Goal: Navigation & Orientation: Find specific page/section

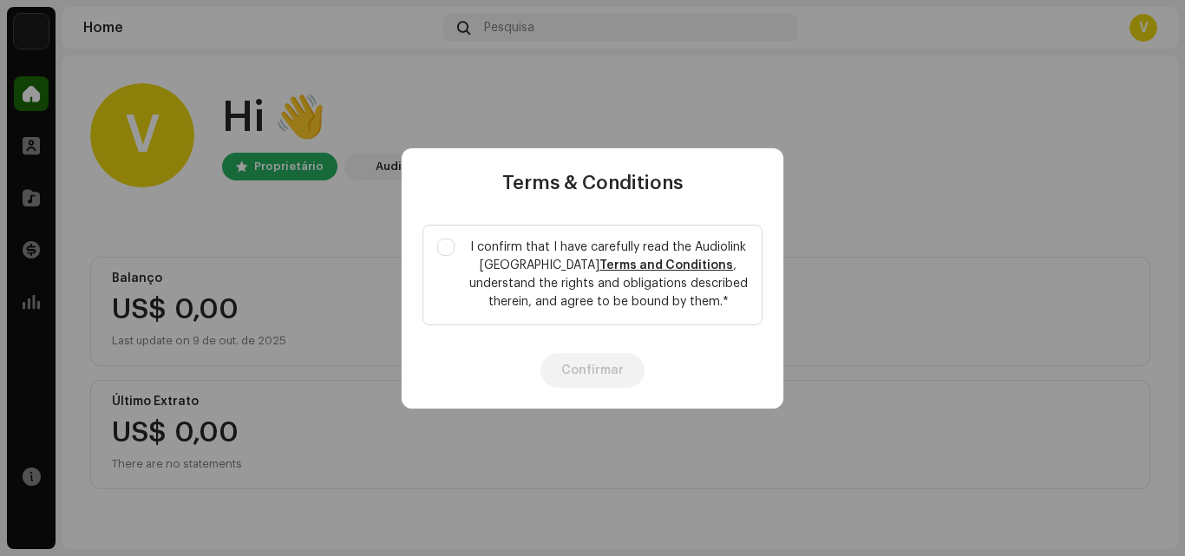
click at [457, 416] on div "Terms & Conditions I confirm that I have carefully read the Audiolink Brasil Te…" at bounding box center [592, 278] width 1185 height 556
click at [718, 213] on div "I confirm that I have carefully read the Audiolink Brasil Terms and Conditions …" at bounding box center [593, 264] width 382 height 135
click at [440, 248] on input "I confirm that I have carefully read the Audiolink Brasil Terms and Conditions …" at bounding box center [445, 247] width 17 height 17
checkbox input "true"
click at [600, 264] on link "Terms and Conditions" at bounding box center [667, 265] width 134 height 12
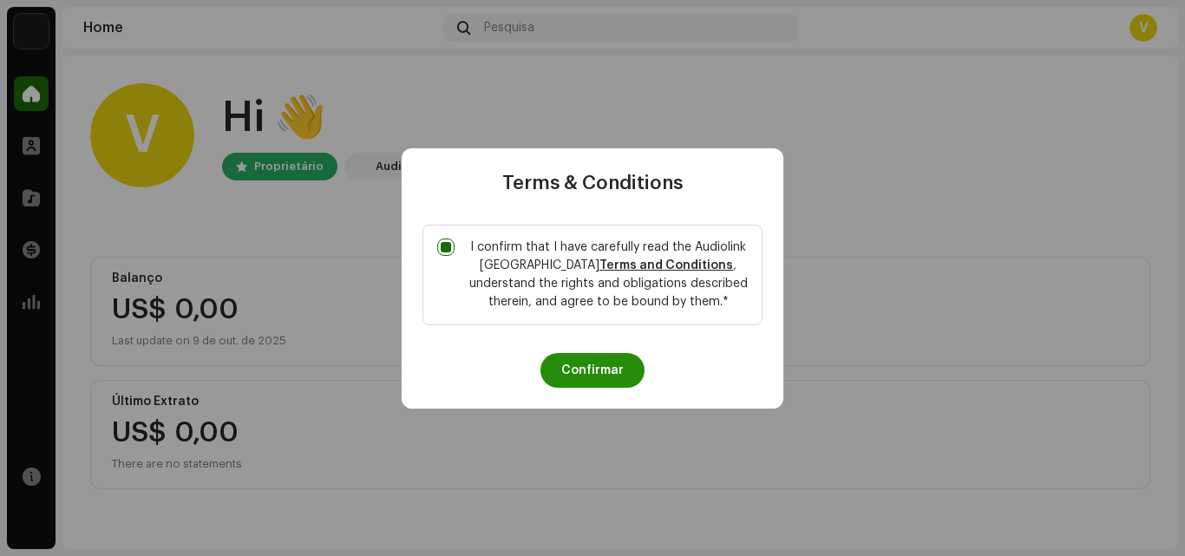
click at [602, 377] on button "Confirmar" at bounding box center [593, 370] width 104 height 35
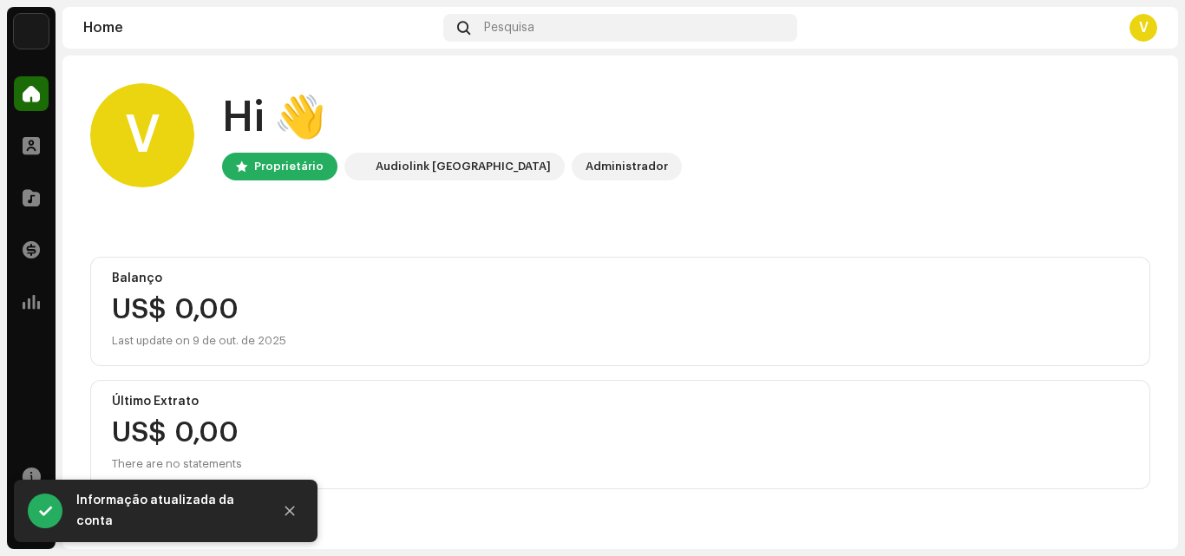
click at [89, 18] on div "Home Pesquisa V" at bounding box center [620, 28] width 1116 height 42
click at [518, 16] on div "Pesquisa" at bounding box center [619, 28] width 353 height 28
click at [30, 97] on span at bounding box center [31, 94] width 17 height 14
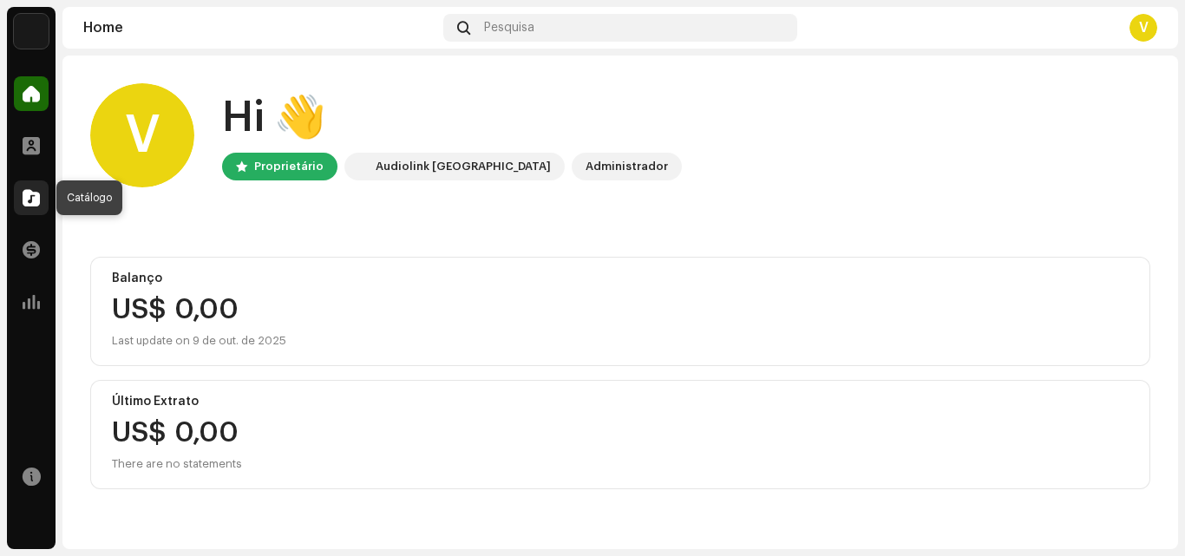
click at [29, 200] on span at bounding box center [31, 198] width 17 height 14
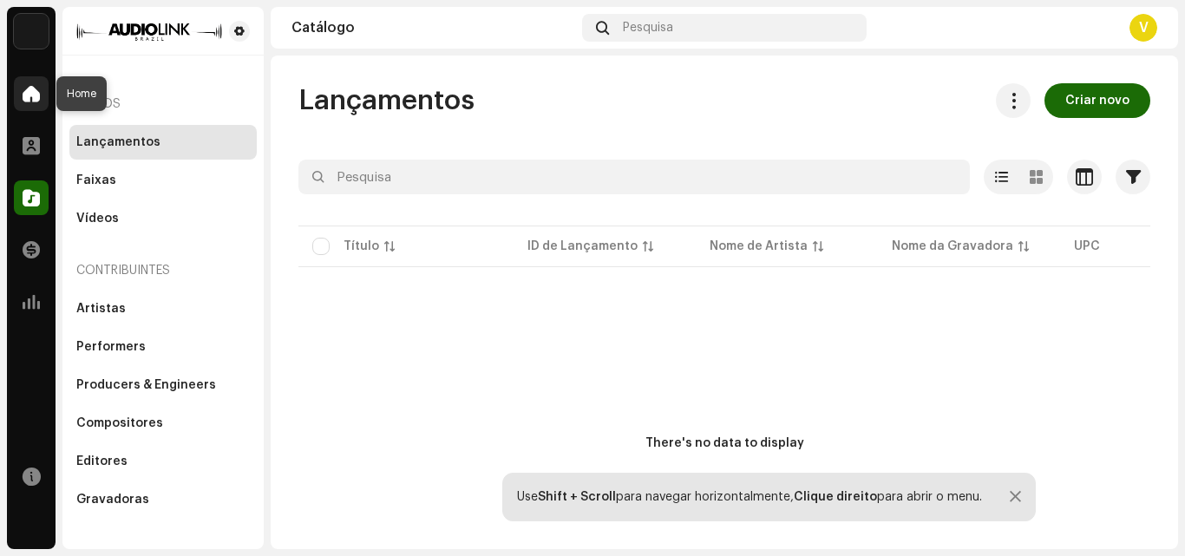
click at [32, 97] on span at bounding box center [31, 94] width 17 height 14
